Goal: Use online tool/utility: Use online tool/utility

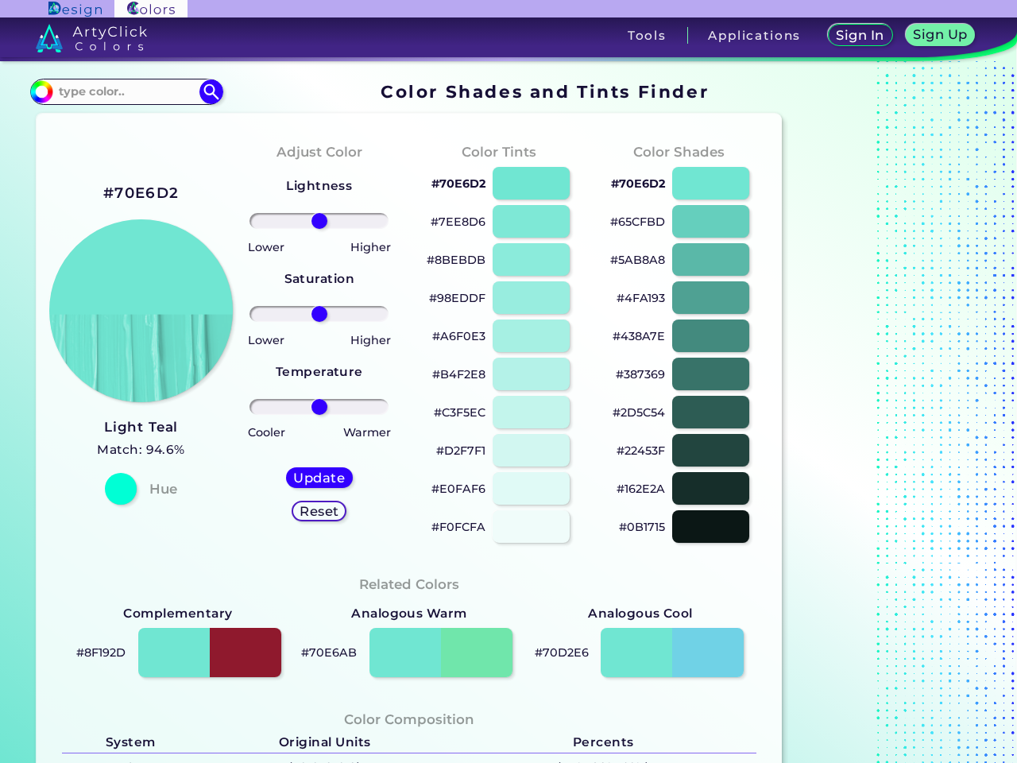
click at [647, 35] on h3 "Tools" at bounding box center [647, 35] width 39 height 12
click at [755, 35] on h3 "Applications" at bounding box center [754, 35] width 93 height 12
click at [211, 91] on img at bounding box center [211, 91] width 24 height 24
type input "#000000"
click at [141, 193] on h2 "#70E6D2" at bounding box center [140, 193] width 75 height 21
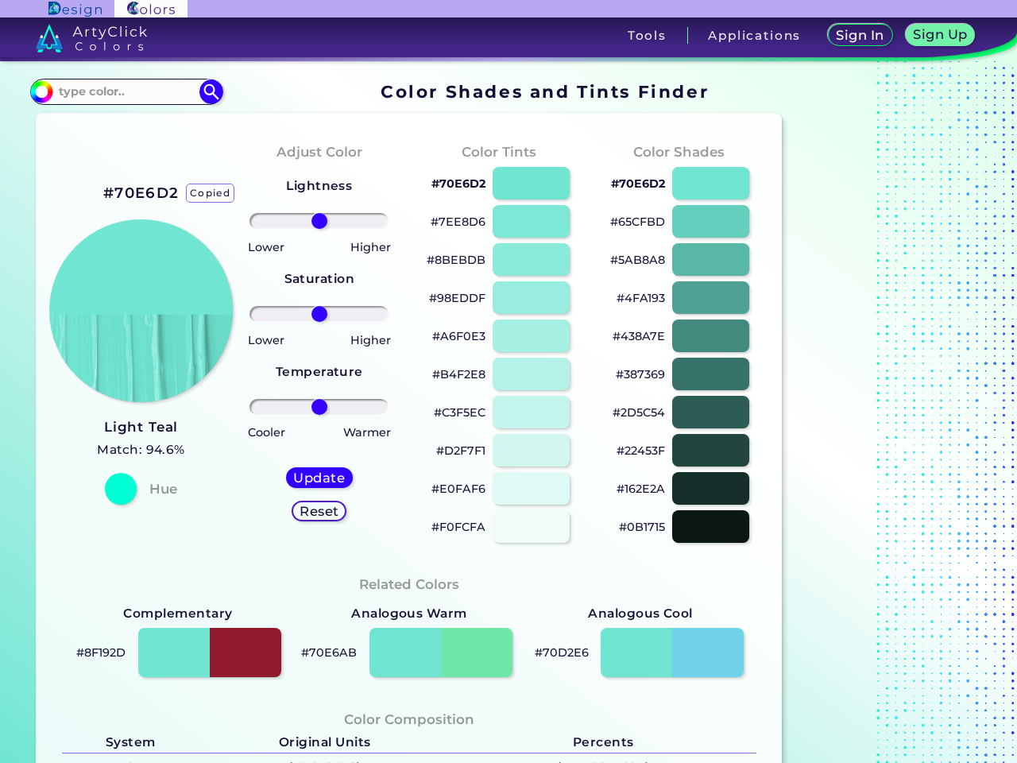
click at [319, 477] on h5 "Update" at bounding box center [319, 478] width 46 height 12
click at [319, 511] on h5 "Reset" at bounding box center [320, 511] width 36 height 12
click at [458, 183] on p "#70E6D2" at bounding box center [458, 183] width 54 height 19
click at [531, 183] on p "copied" at bounding box center [513, 183] width 42 height 19
click at [458, 222] on p "#7EE8D6" at bounding box center [458, 221] width 55 height 19
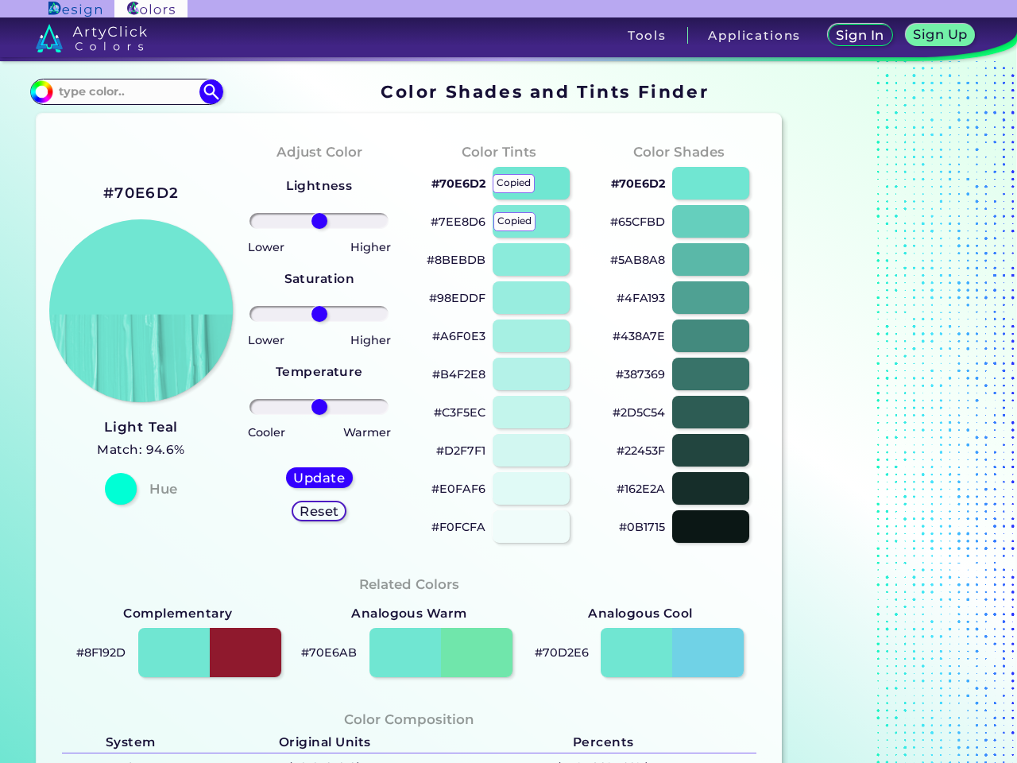
click at [531, 221] on p "copied" at bounding box center [514, 221] width 42 height 19
